Goal: Transaction & Acquisition: Download file/media

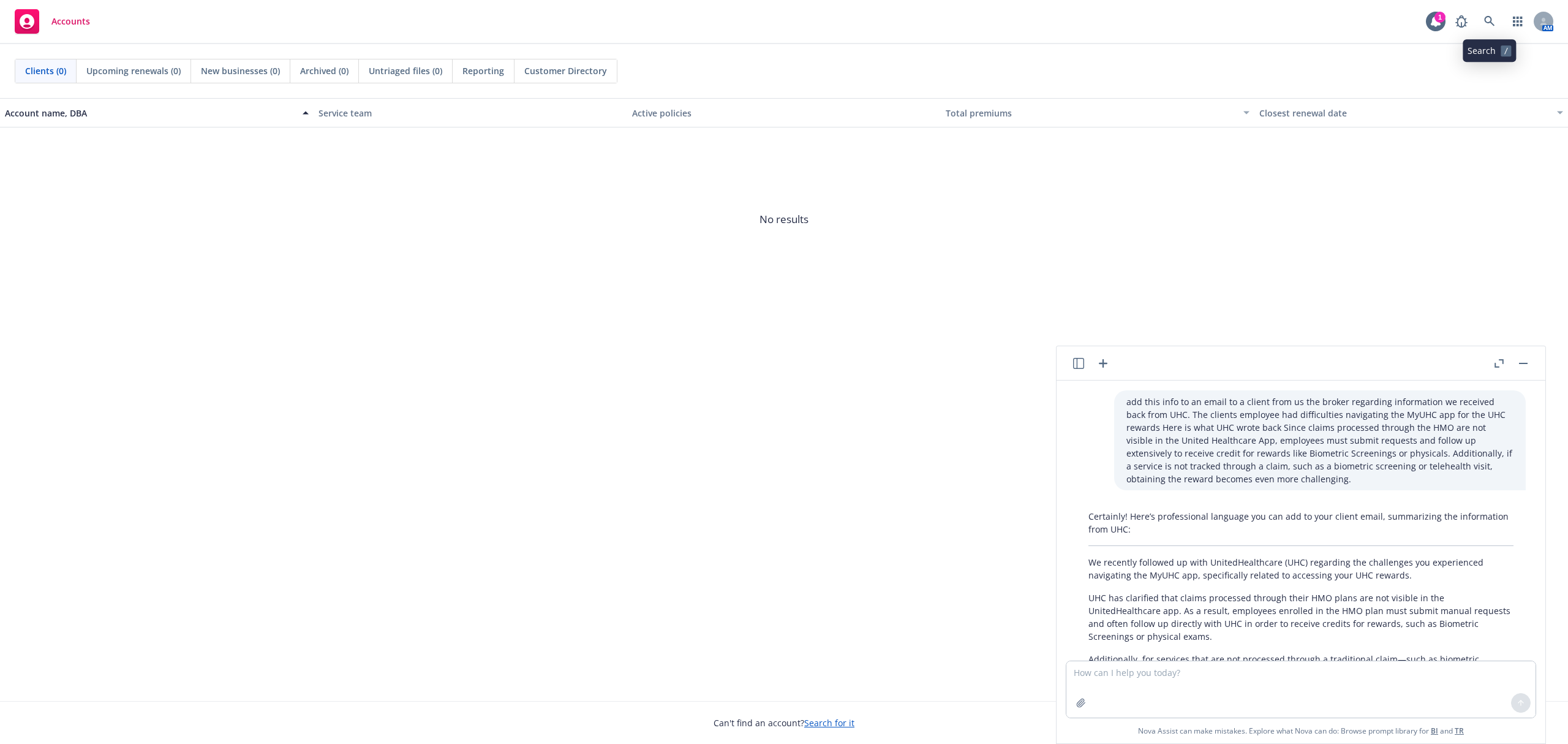
click at [1485, 16] on icon at bounding box center [1489, 21] width 11 height 11
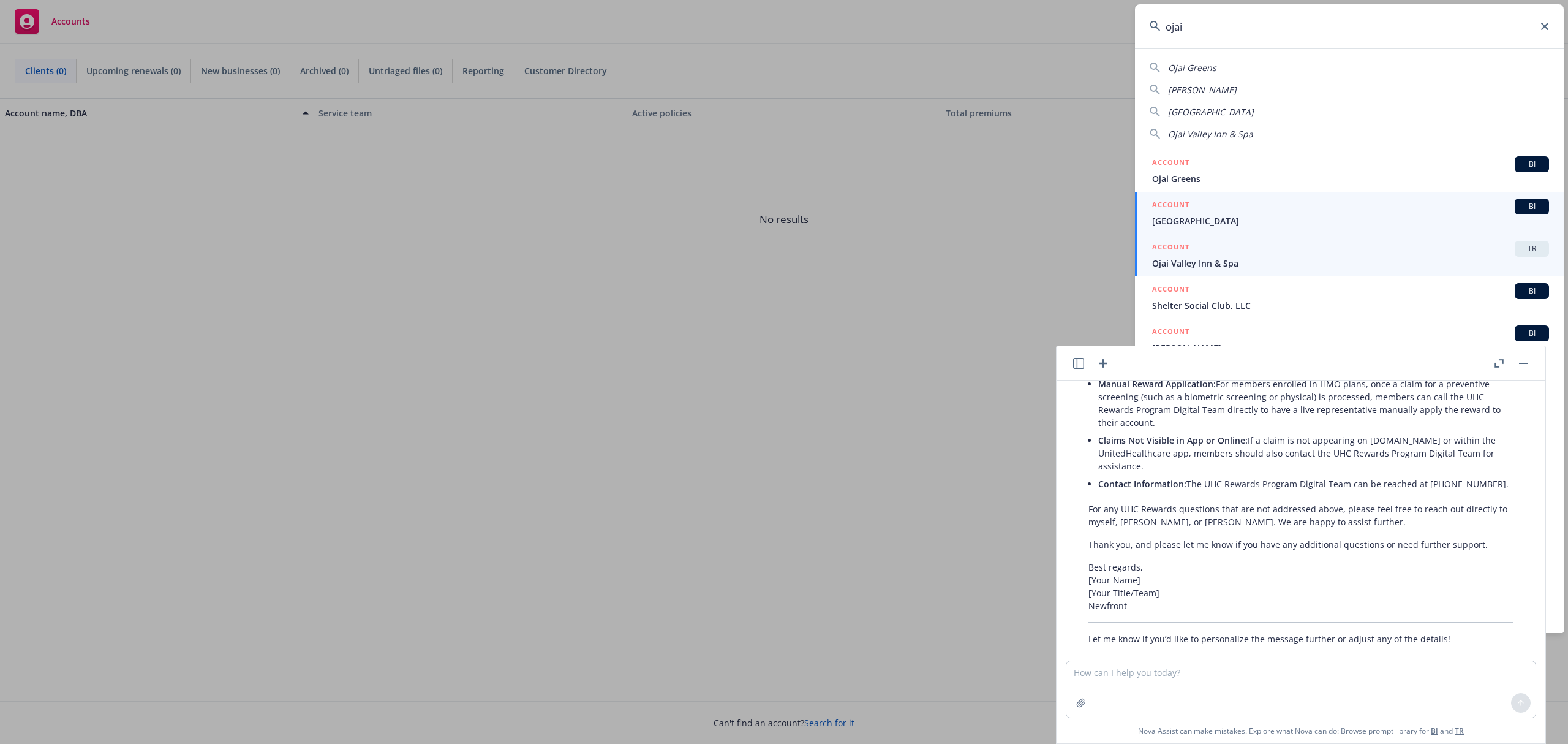
type input "ojai"
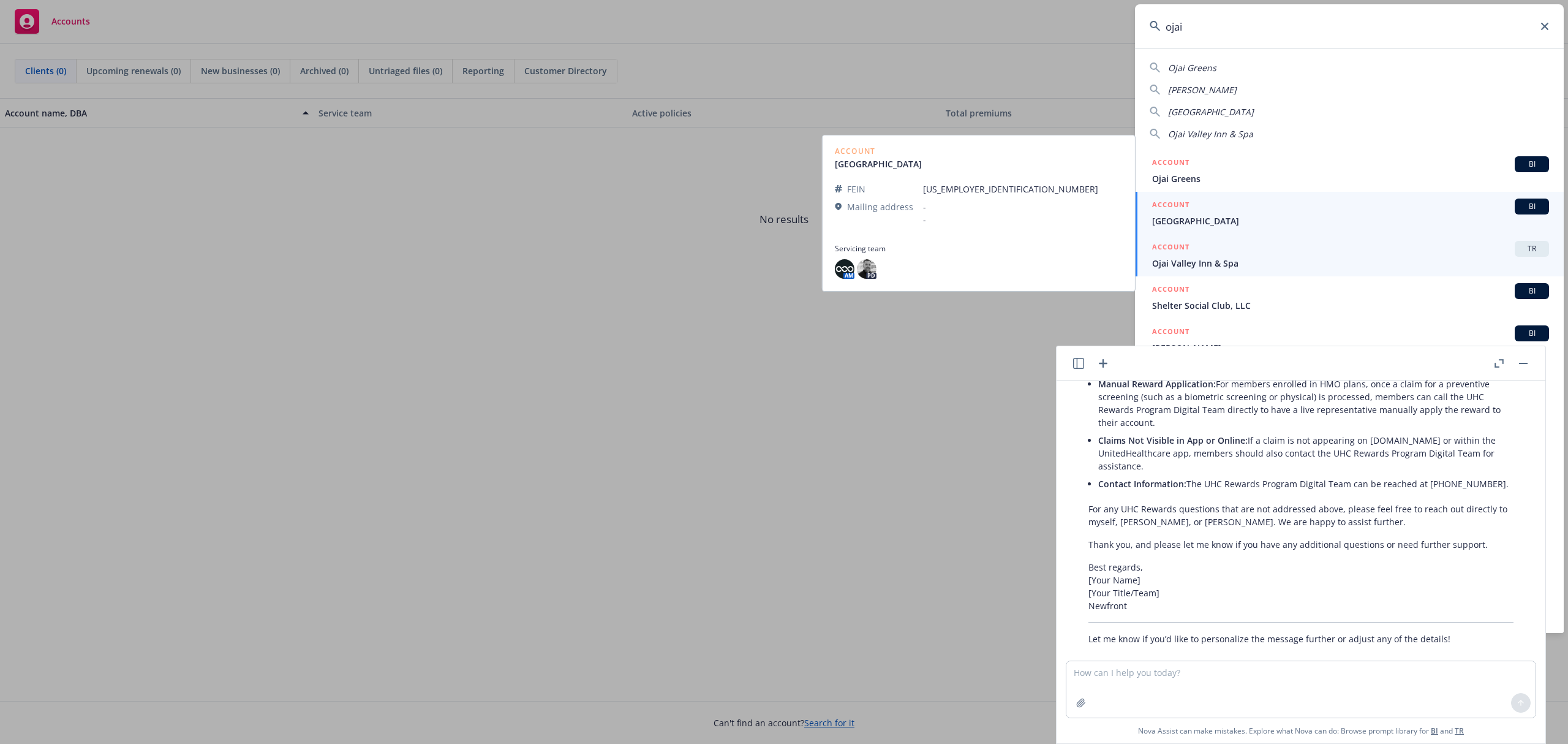
click at [1365, 261] on span "Ojai Valley Inn & Spa" at bounding box center [1351, 263] width 397 height 13
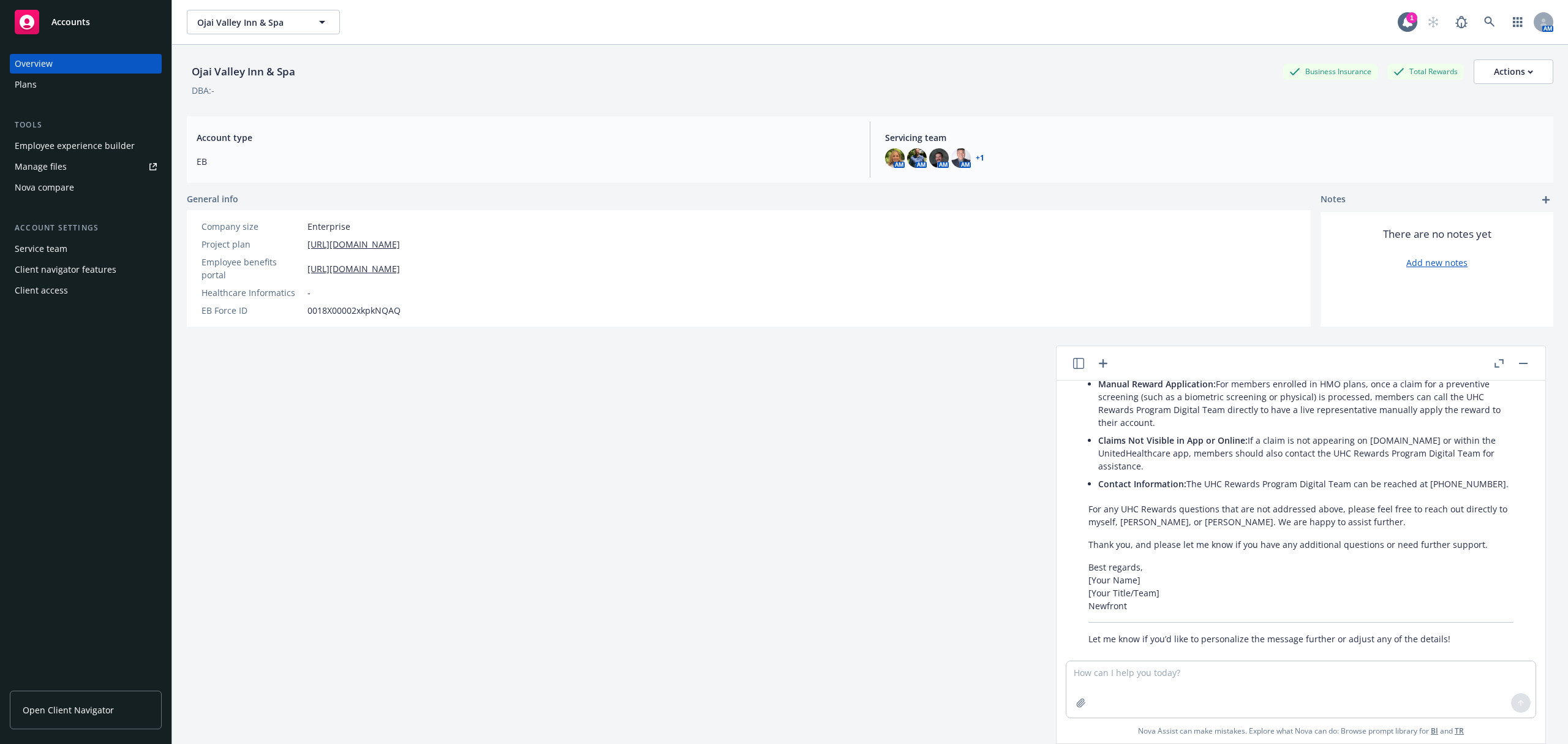
click at [70, 172] on link "Manage files" at bounding box center [86, 167] width 152 height 20
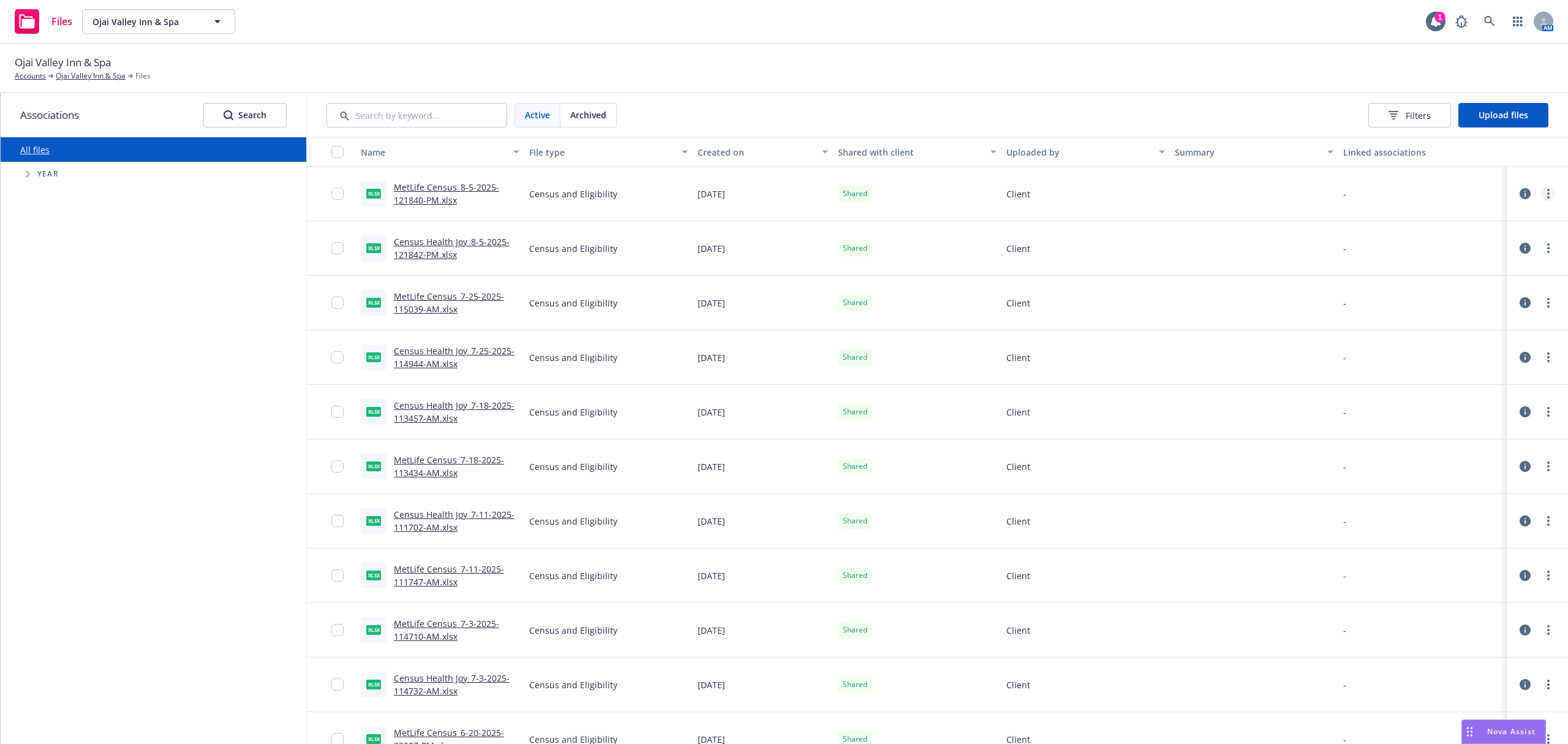
click at [1547, 190] on circle "more" at bounding box center [1548, 190] width 2 height 2
click at [1493, 263] on link "Download" at bounding box center [1481, 268] width 121 height 25
click at [1547, 248] on circle "more" at bounding box center [1548, 248] width 2 height 2
click at [1527, 300] on link "Archive" at bounding box center [1481, 298] width 121 height 25
click at [574, 112] on span "Archived" at bounding box center [588, 115] width 37 height 13
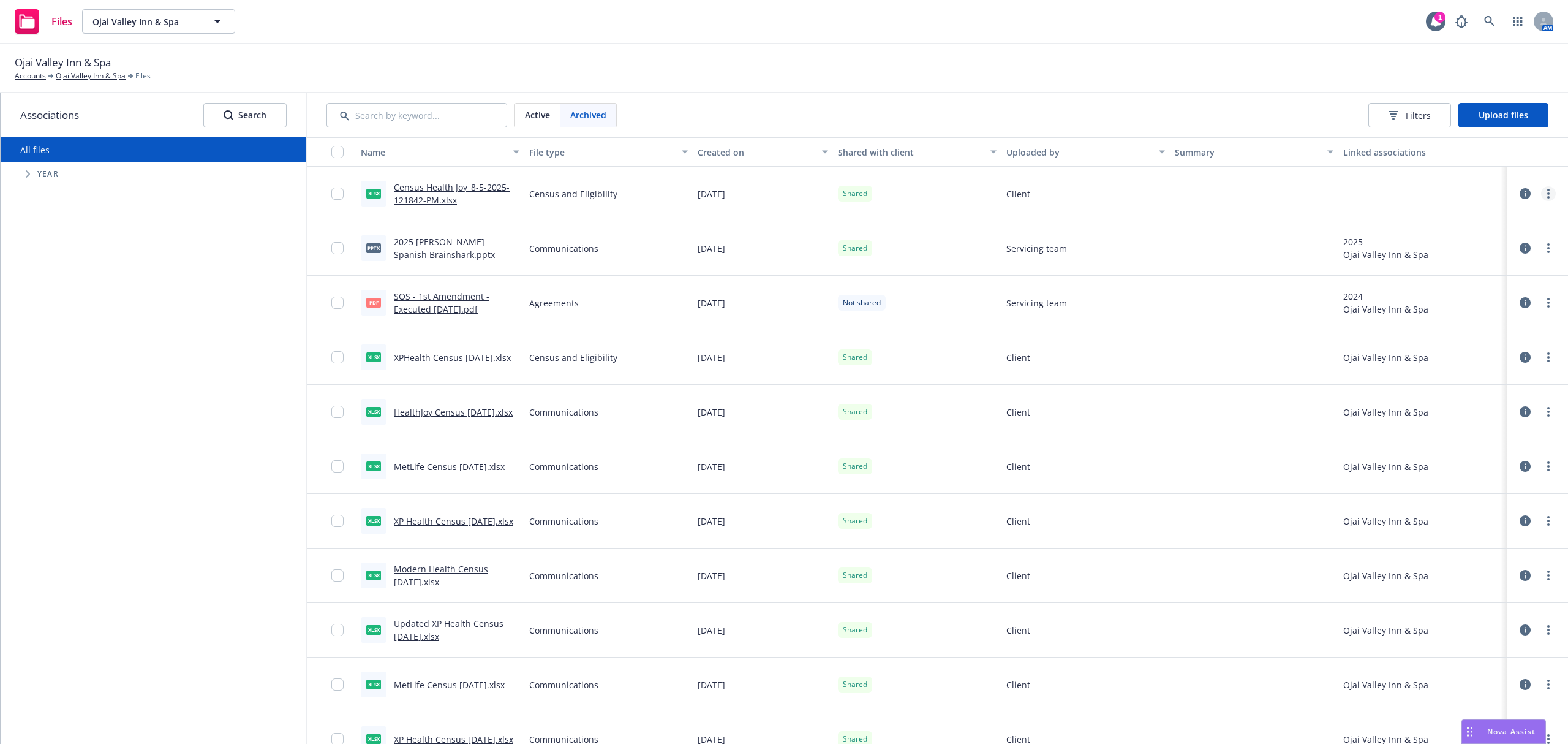
click at [1541, 197] on link "more" at bounding box center [1548, 194] width 15 height 15
click at [1498, 246] on link "Unarchive" at bounding box center [1481, 244] width 121 height 25
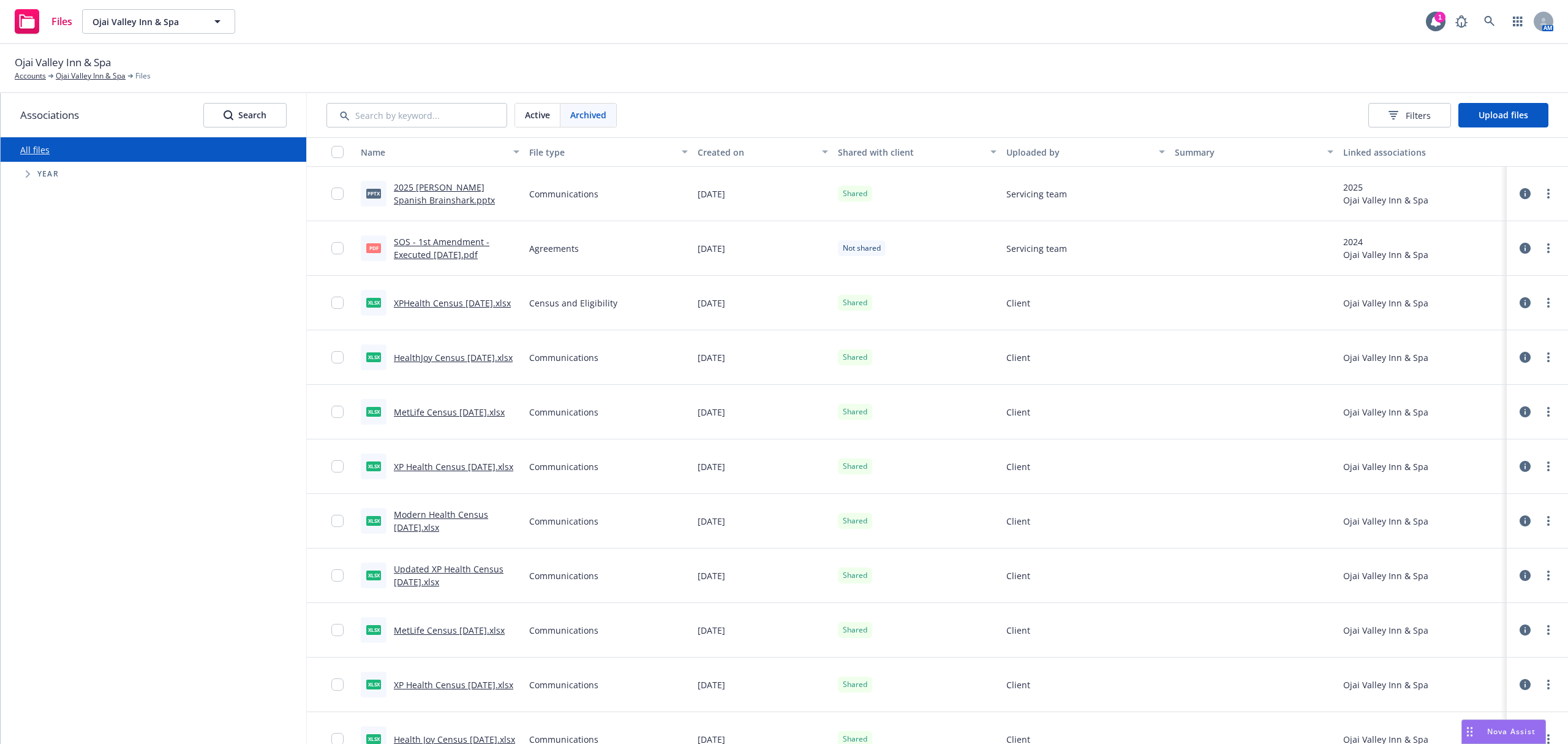
click at [36, 150] on link "All files" at bounding box center [35, 150] width 30 height 12
click at [540, 112] on span "Active" at bounding box center [537, 115] width 25 height 13
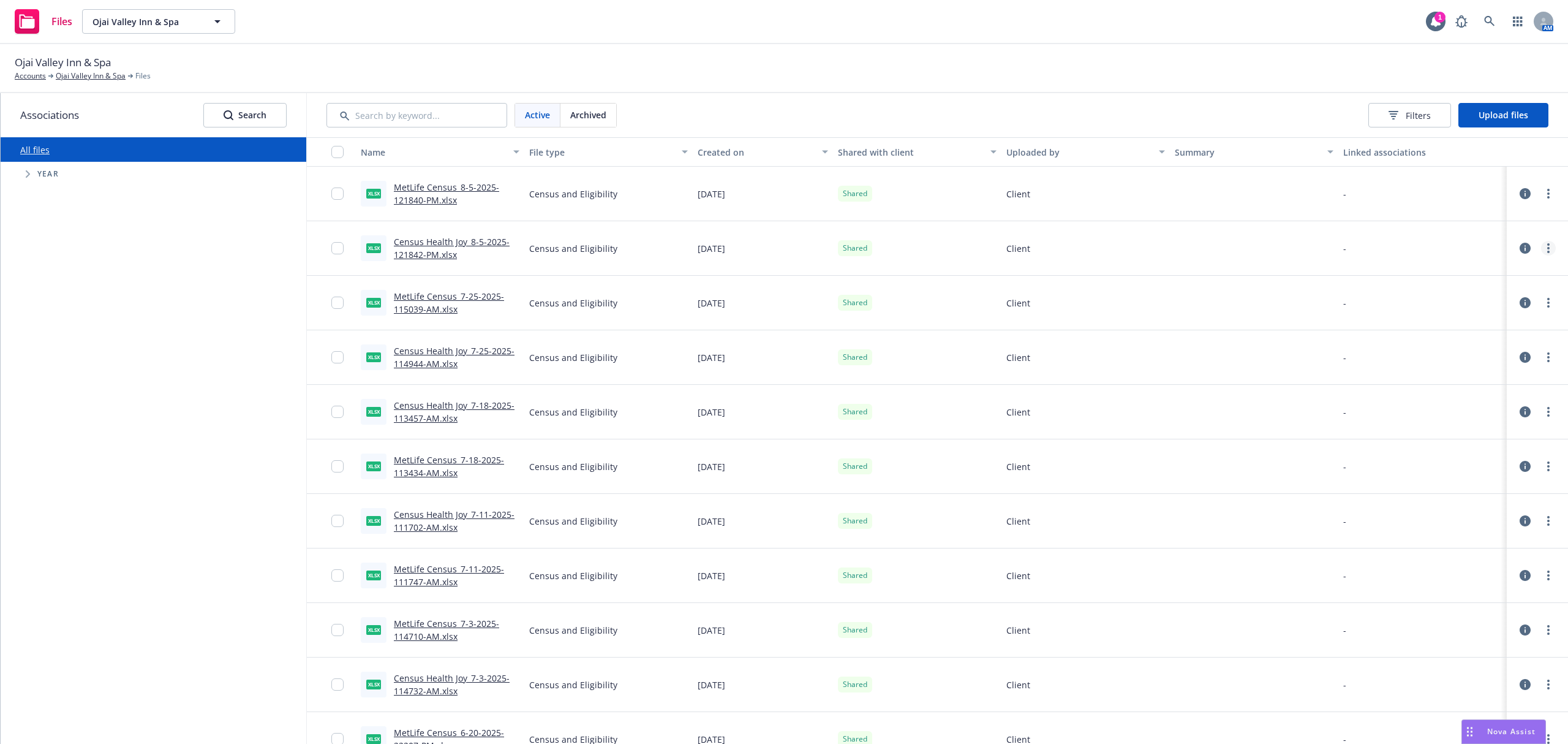
click at [1541, 254] on link "more" at bounding box center [1548, 248] width 15 height 15
click at [1487, 324] on link "Download" at bounding box center [1481, 323] width 121 height 25
